Goal: Transaction & Acquisition: Purchase product/service

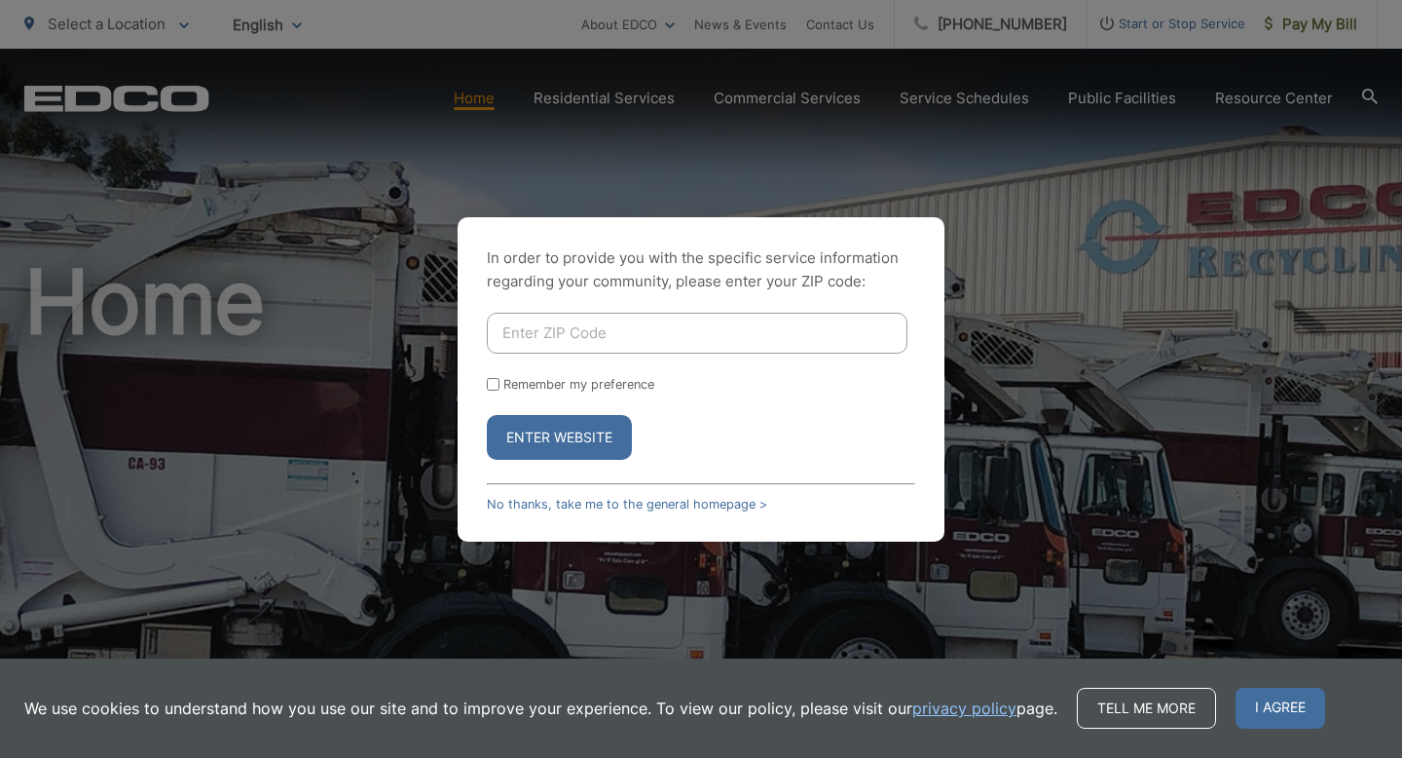
click at [586, 342] on input "Enter ZIP Code" at bounding box center [697, 333] width 421 height 41
type input "92024"
click at [610, 437] on button "Enter Website" at bounding box center [559, 437] width 145 height 45
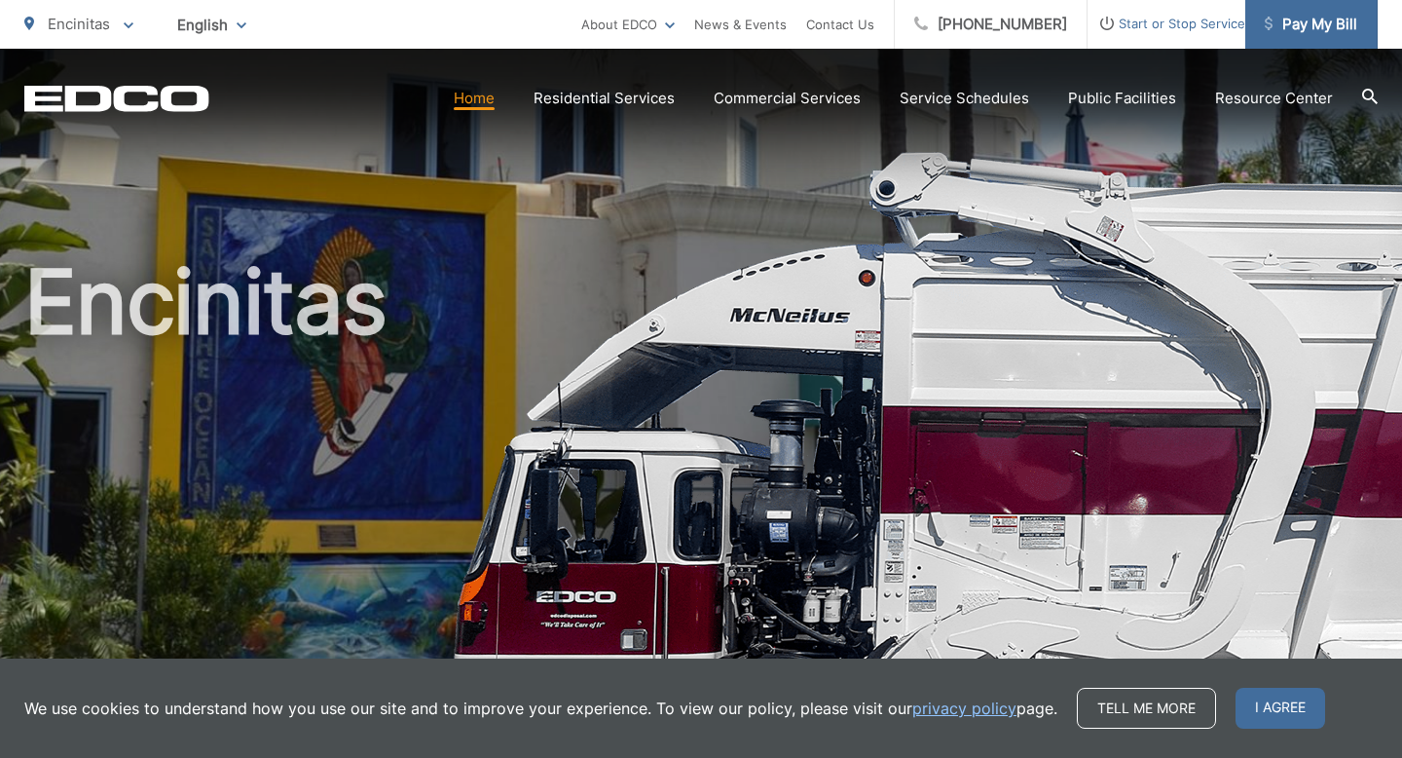
click at [1290, 32] on span "Pay My Bill" at bounding box center [1311, 24] width 93 height 23
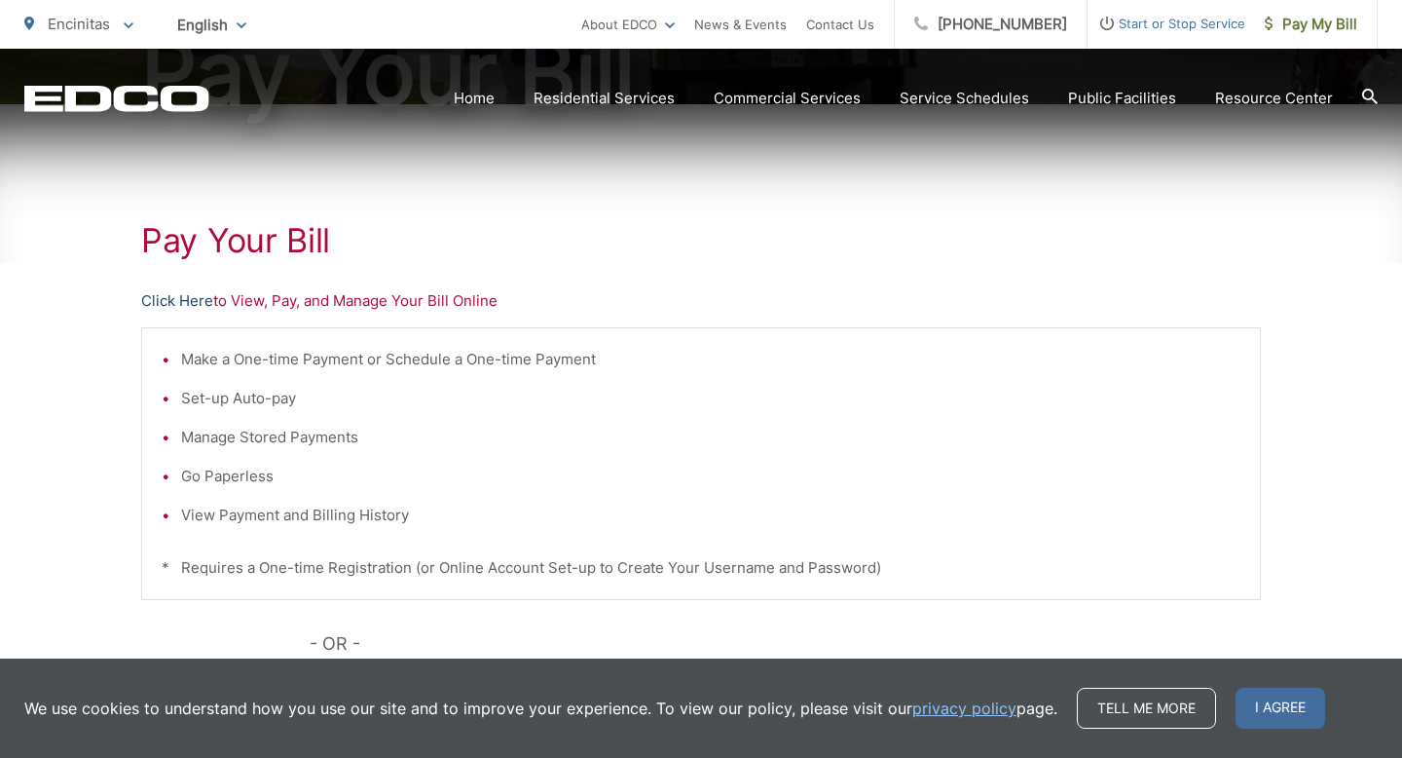
scroll to position [293, 0]
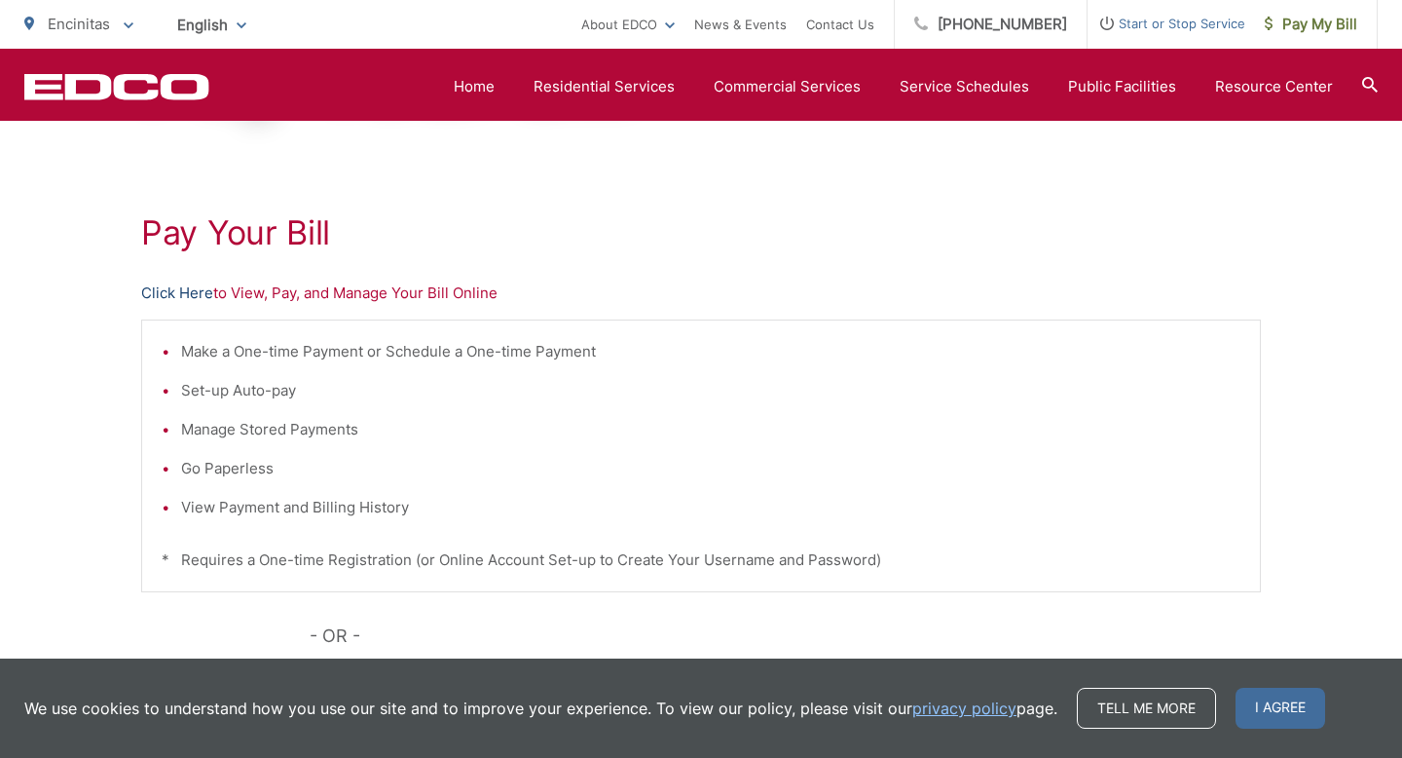
click at [203, 289] on link "Click Here" at bounding box center [177, 292] width 72 height 23
